Goal: Information Seeking & Learning: Learn about a topic

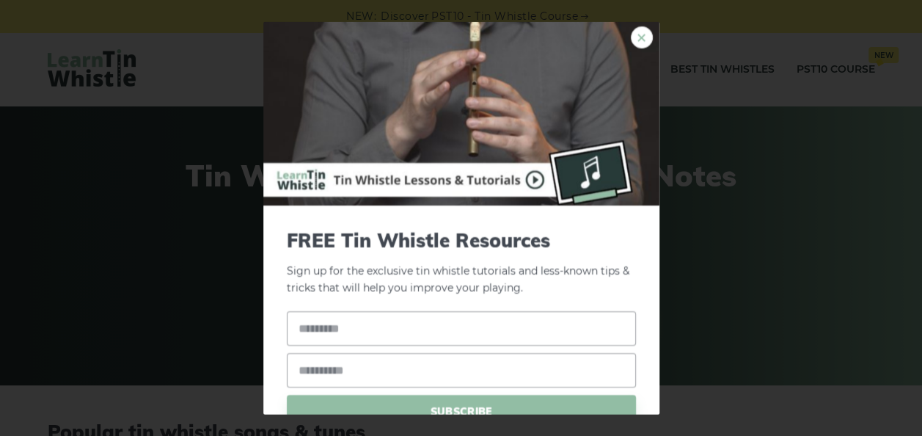
click at [633, 34] on link "×" at bounding box center [642, 37] width 22 height 22
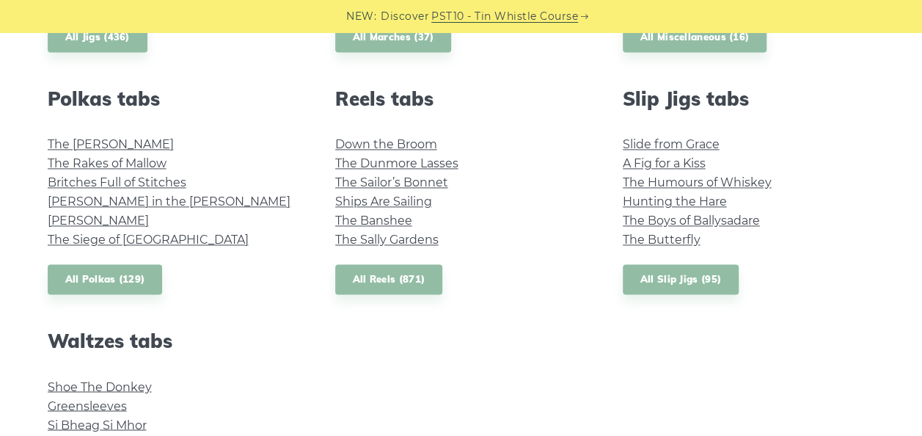
scroll to position [1028, 0]
click at [401, 239] on link "The Sally Gardens" at bounding box center [386, 240] width 103 height 14
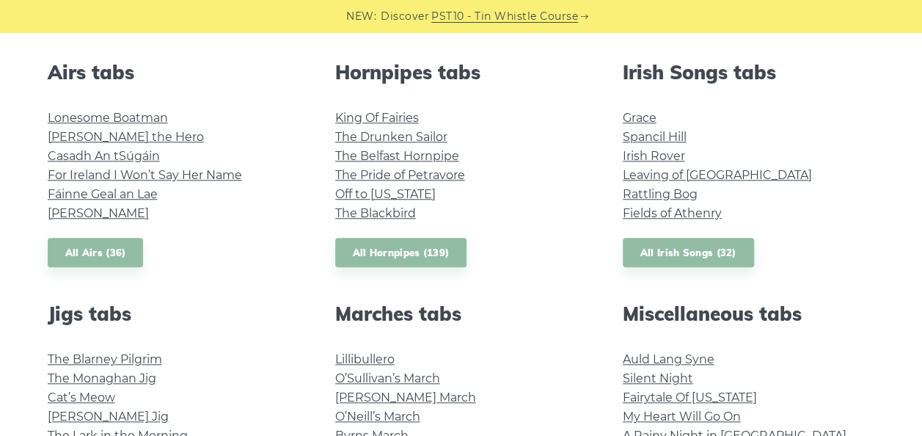
scroll to position [572, 0]
click at [380, 256] on link "All Hornpipes (139)" at bounding box center [401, 252] width 132 height 30
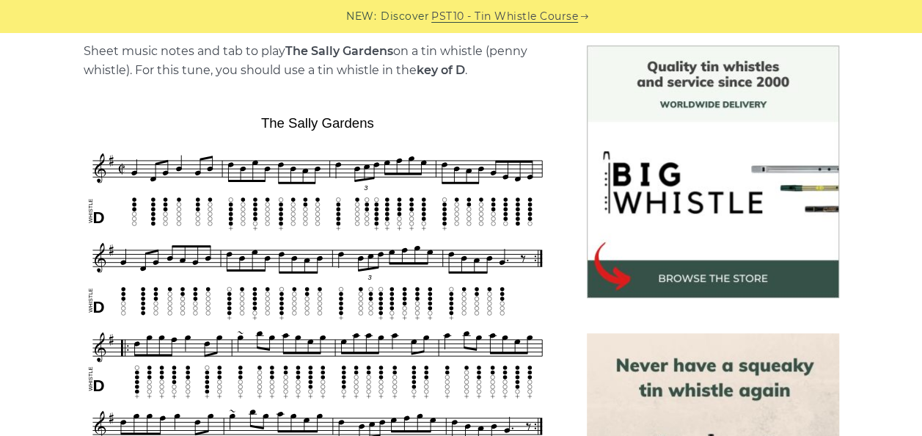
scroll to position [376, 0]
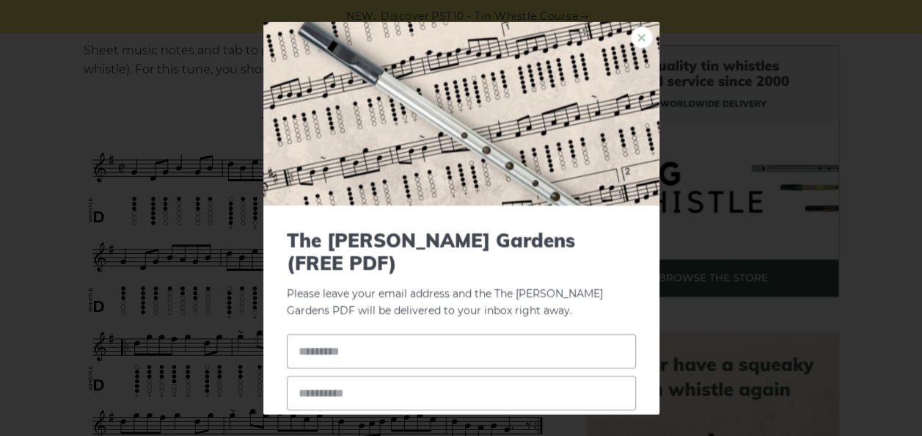
click at [631, 40] on link "×" at bounding box center [642, 37] width 22 height 22
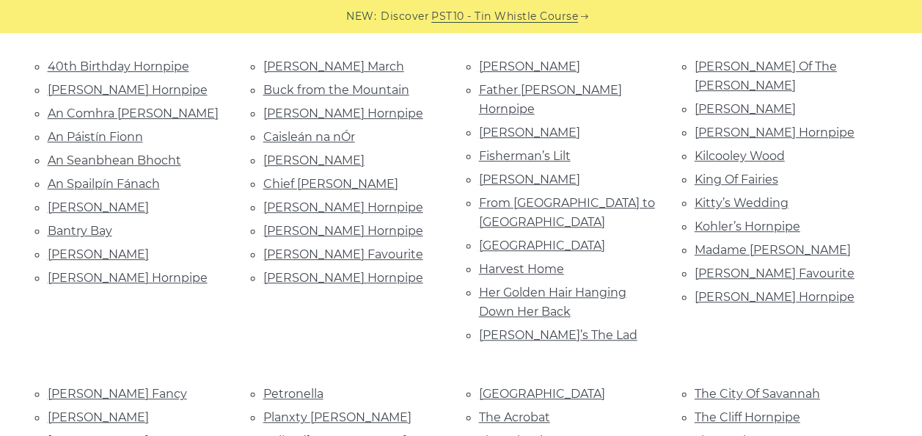
scroll to position [365, 0]
click at [516, 238] on link "Galway Bay" at bounding box center [542, 245] width 126 height 14
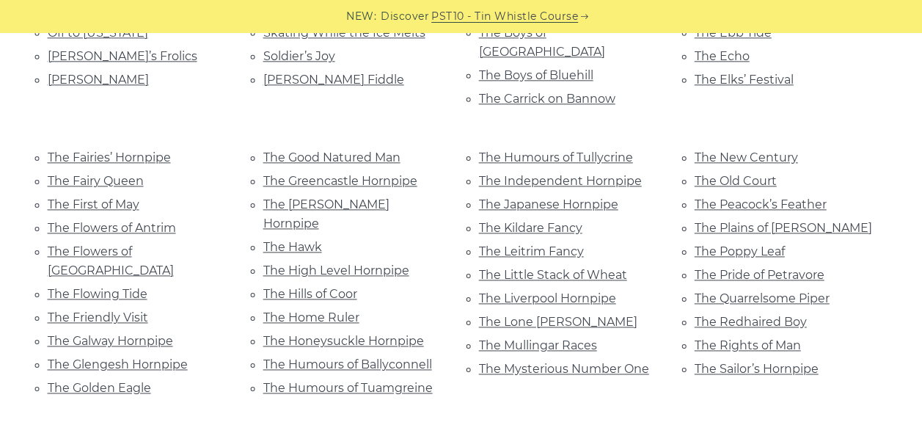
scroll to position [888, 0]
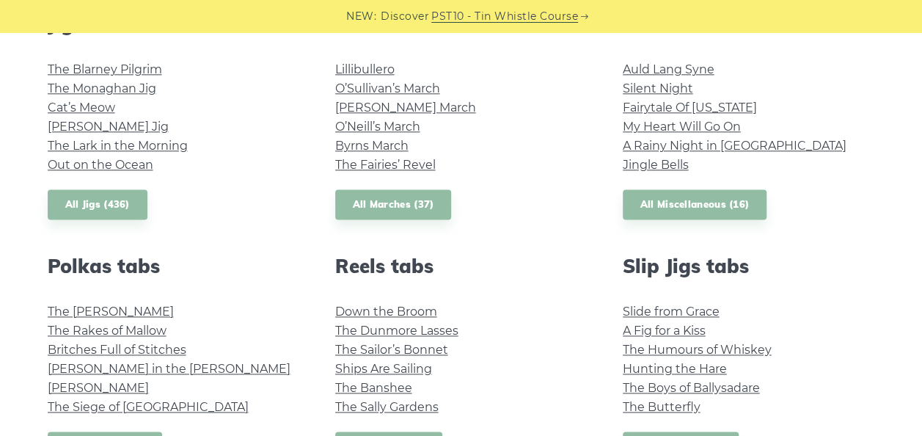
scroll to position [803, 0]
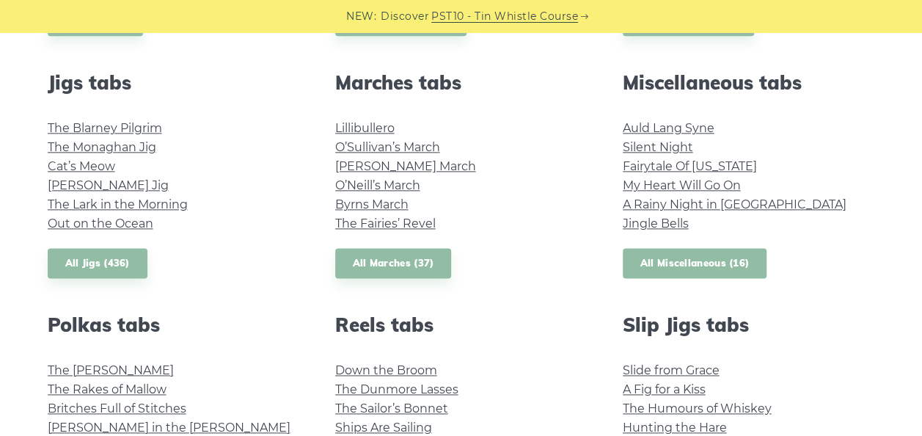
click at [726, 273] on link "All Miscellaneous (16)" at bounding box center [695, 263] width 145 height 30
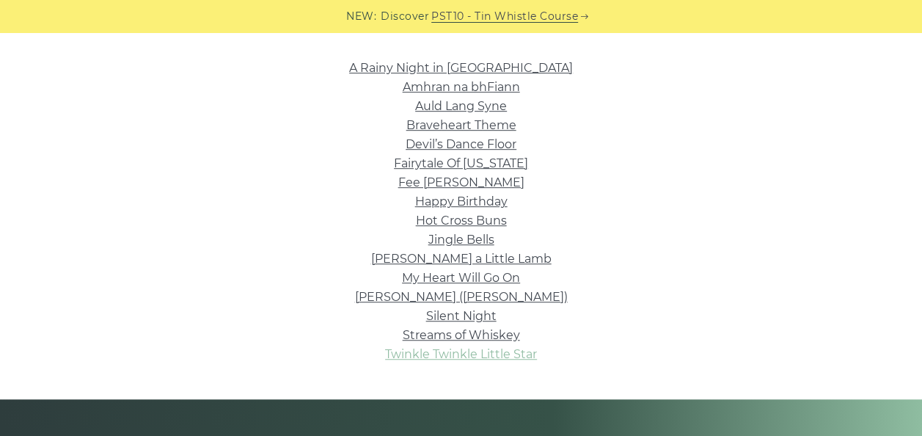
scroll to position [354, 0]
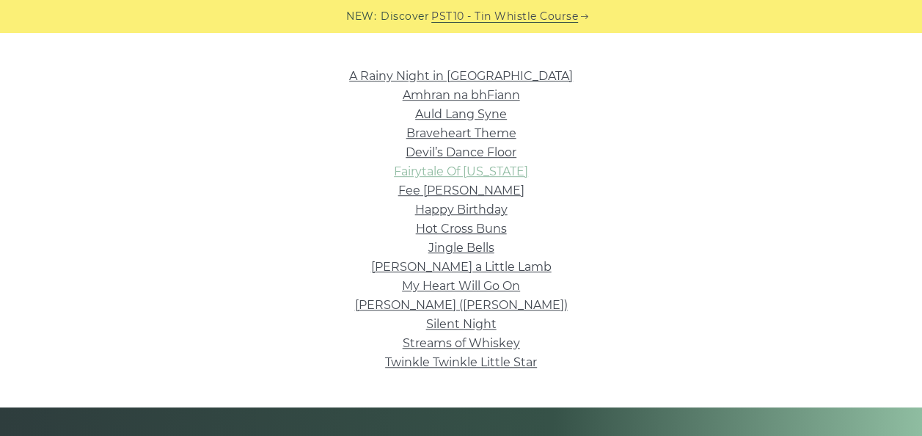
click at [460, 169] on link "Fairytale Of [US_STATE]" at bounding box center [461, 171] width 134 height 14
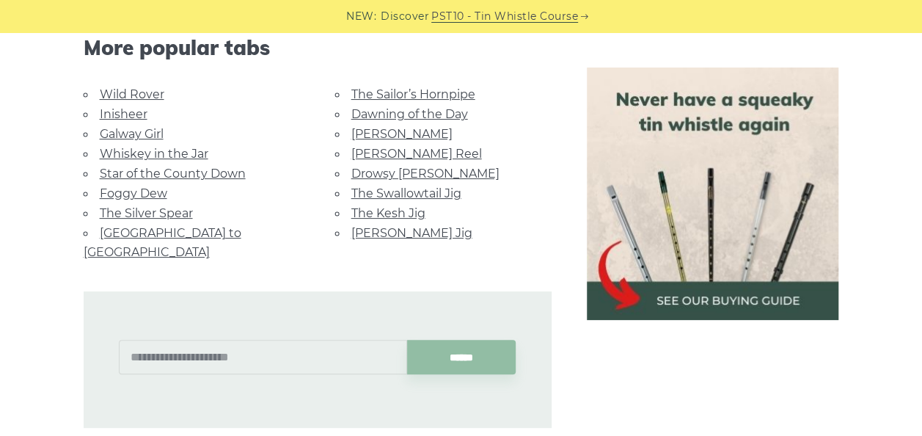
scroll to position [2851, 0]
